Goal: Task Accomplishment & Management: Manage account settings

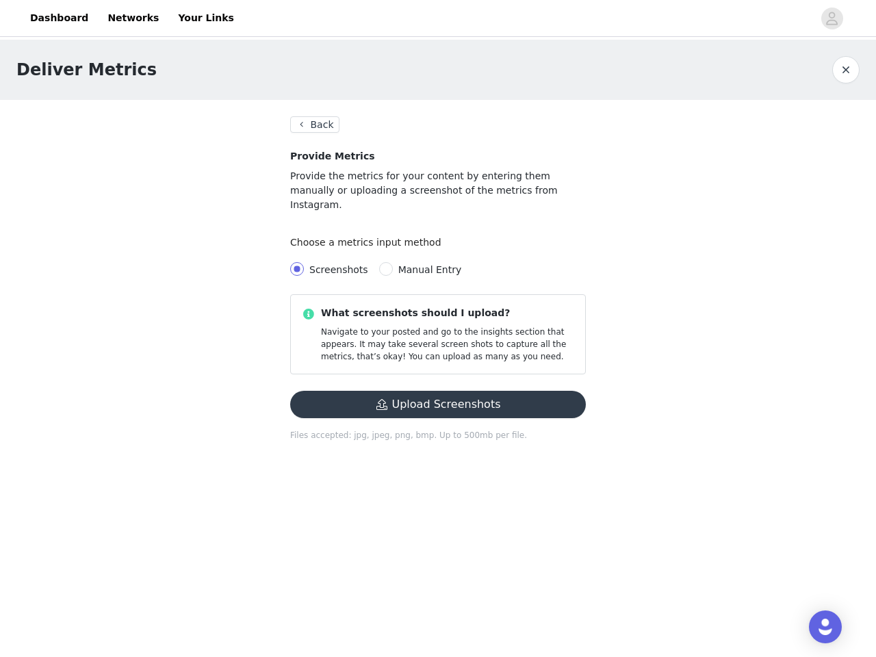
click at [438, 230] on div "Choose a metrics input method Screenshots Manual Entry" at bounding box center [438, 256] width 296 height 55
click at [438, 18] on div at bounding box center [527, 18] width 571 height 31
click at [832, 18] on icon "avatar" at bounding box center [832, 19] width 13 height 22
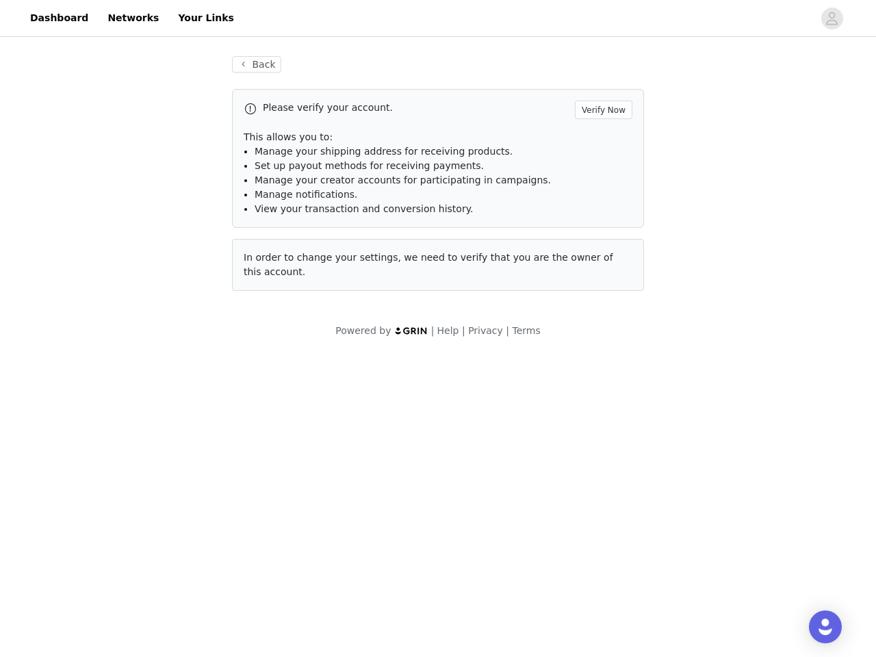
click at [846, 70] on div "Back Please verify your account. Verify Now This allows you to: Manage your shi…" at bounding box center [438, 197] width 876 height 315
click at [313, 125] on div "Please verify your account. Verify Now This allows you to: Manage your shipping…" at bounding box center [438, 158] width 412 height 139
click at [361, 227] on div "Please verify your account. Verify Now This allows you to: Manage your shipping…" at bounding box center [438, 158] width 412 height 139
click at [297, 255] on span "In order to change your settings, we need to verify that you are the owner of t…" at bounding box center [429, 264] width 370 height 25
click at [378, 255] on span "In order to change your settings, we need to verify that you are the owner of t…" at bounding box center [429, 264] width 370 height 25
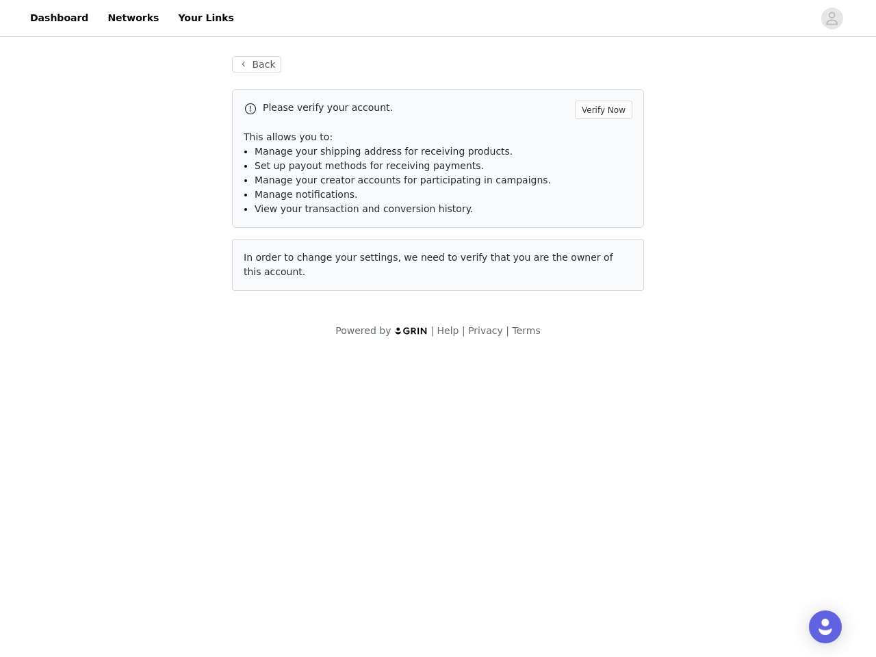
click at [438, 390] on body "Dashboard Networks Your Links Back Please verify your account. Verify Now This …" at bounding box center [438, 328] width 876 height 657
